Goal: Task Accomplishment & Management: Manage account settings

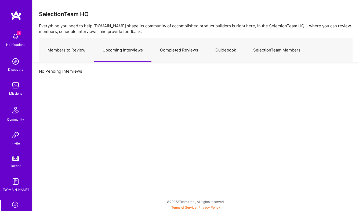
click at [12, 38] on img at bounding box center [15, 36] width 11 height 11
click at [197, 111] on div "3 3 Notifications Discovery Missions Community Invite Tokens [DOMAIN_NAME] Eval…" at bounding box center [179, 104] width 359 height 209
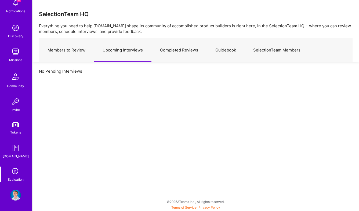
click at [11, 173] on icon at bounding box center [15, 172] width 10 height 10
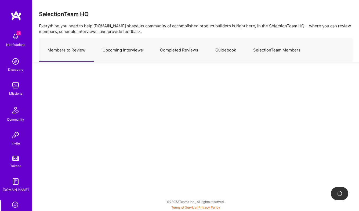
scroll to position [34, 0]
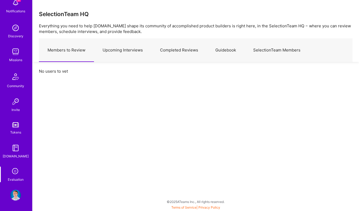
click at [14, 192] on img at bounding box center [15, 195] width 11 height 11
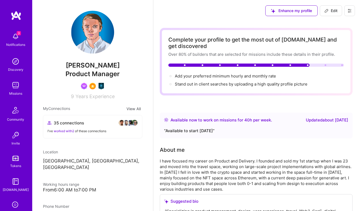
click at [351, 13] on button at bounding box center [349, 10] width 11 height 11
click at [341, 22] on button "Settings" at bounding box center [335, 23] width 40 height 14
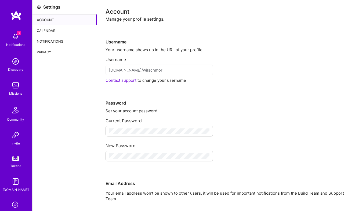
click at [51, 33] on div "Calendar" at bounding box center [64, 30] width 64 height 11
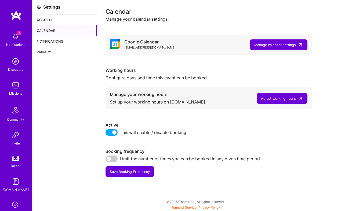
click at [286, 44] on div "Manage calendar settings" at bounding box center [275, 45] width 42 height 6
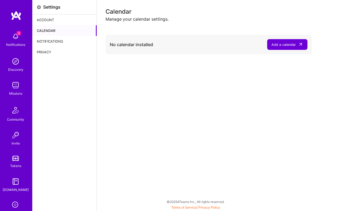
click at [283, 44] on div "Add a calendar" at bounding box center [283, 45] width 24 height 6
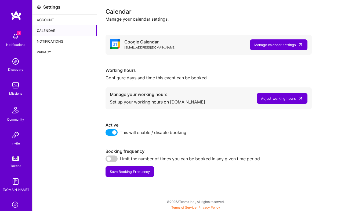
click at [265, 99] on div "Adjust working hours" at bounding box center [278, 99] width 35 height 6
